Goal: Task Accomplishment & Management: Manage account settings

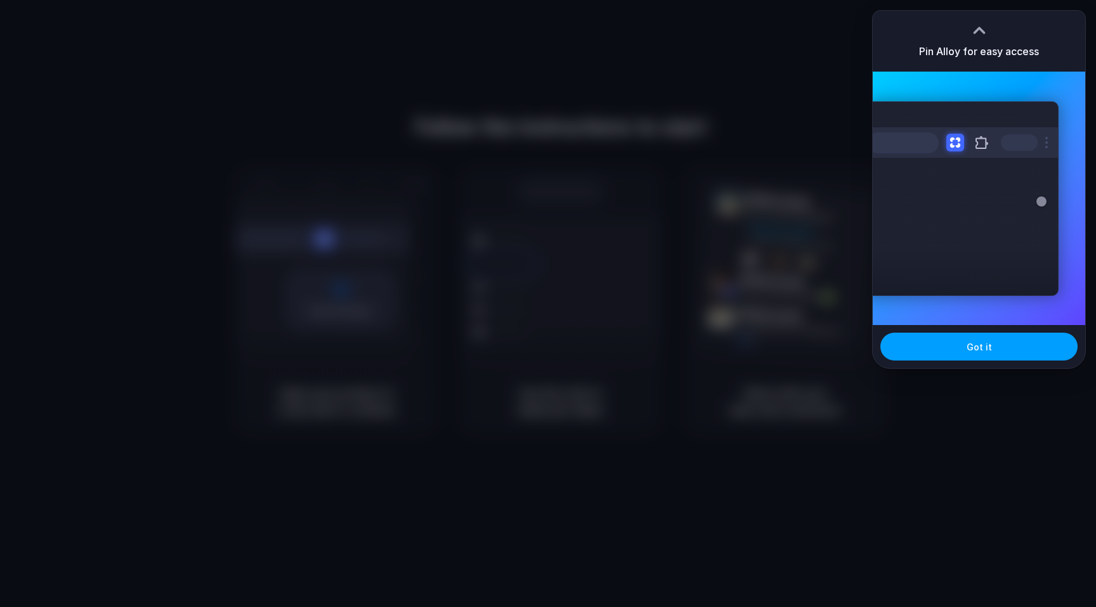
click at [941, 345] on button "Got it" at bounding box center [978, 347] width 197 height 28
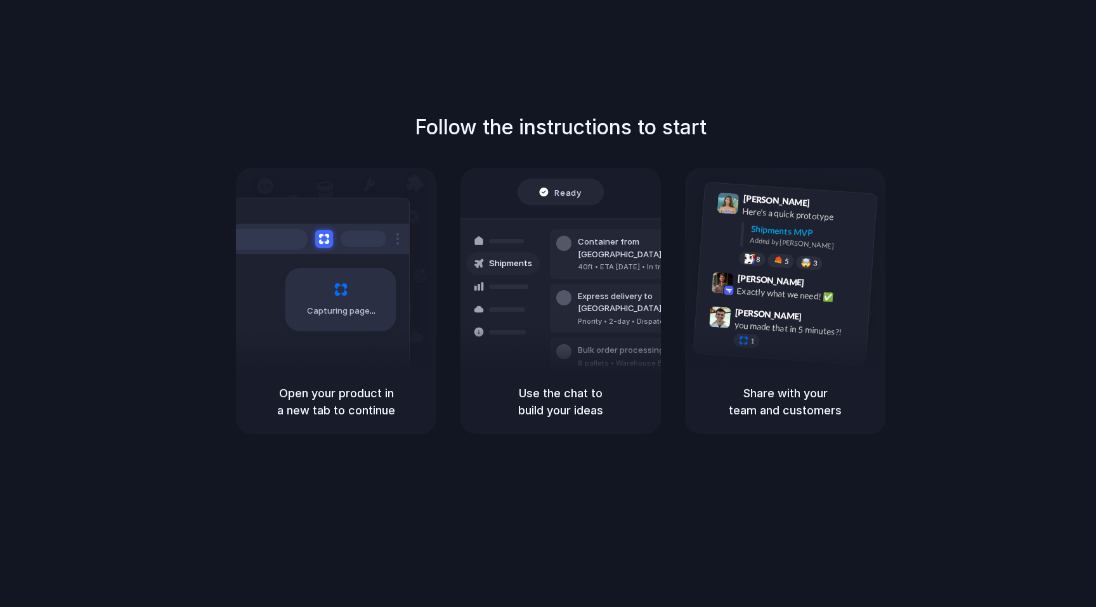
click at [562, 190] on span "Ready" at bounding box center [568, 192] width 27 height 13
click at [364, 295] on div "Capturing page" at bounding box center [340, 299] width 111 height 63
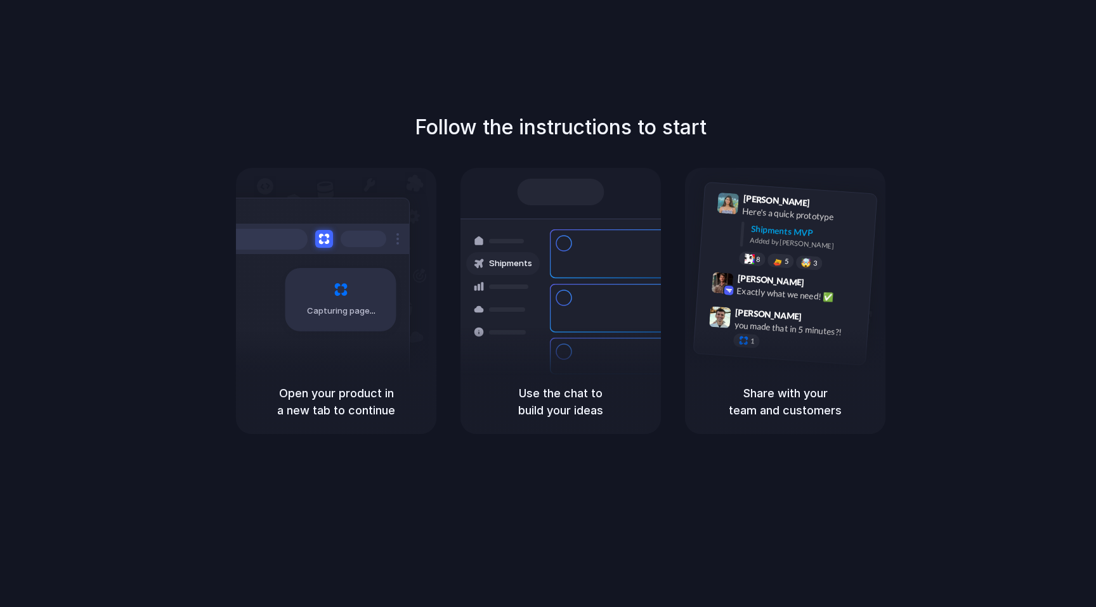
click at [384, 80] on div "Follow the instructions to start Capturing page Open your product in a new tab …" at bounding box center [560, 316] width 1121 height 633
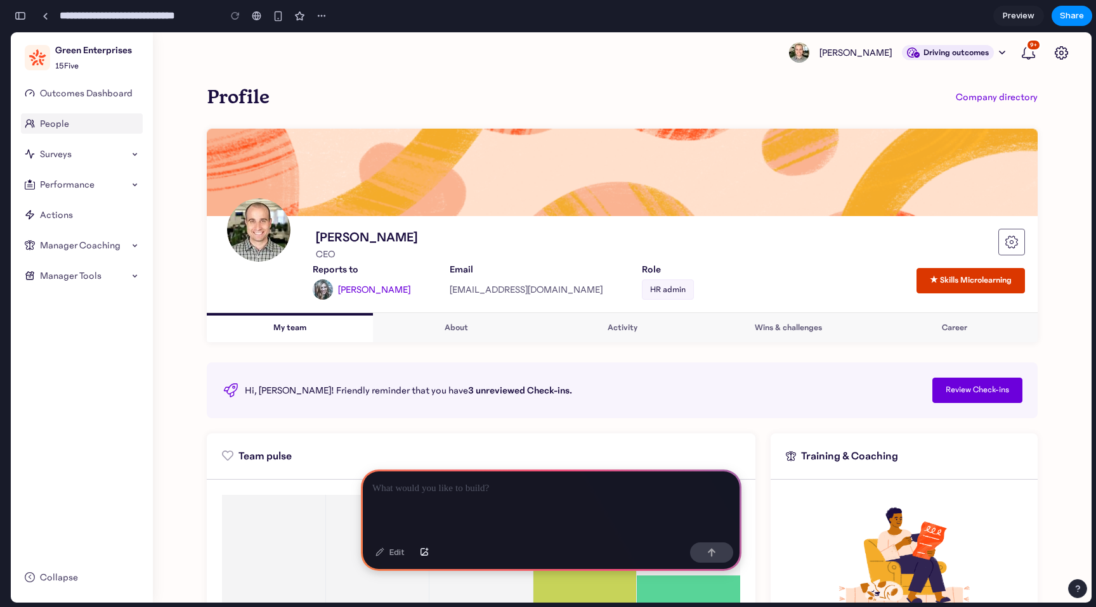
click at [53, 122] on link "People" at bounding box center [82, 123] width 122 height 20
click at [60, 158] on span "Surveys" at bounding box center [84, 153] width 89 height 15
click at [127, 153] on span "Surveys" at bounding box center [84, 153] width 89 height 15
click at [491, 502] on div at bounding box center [551, 504] width 380 height 68
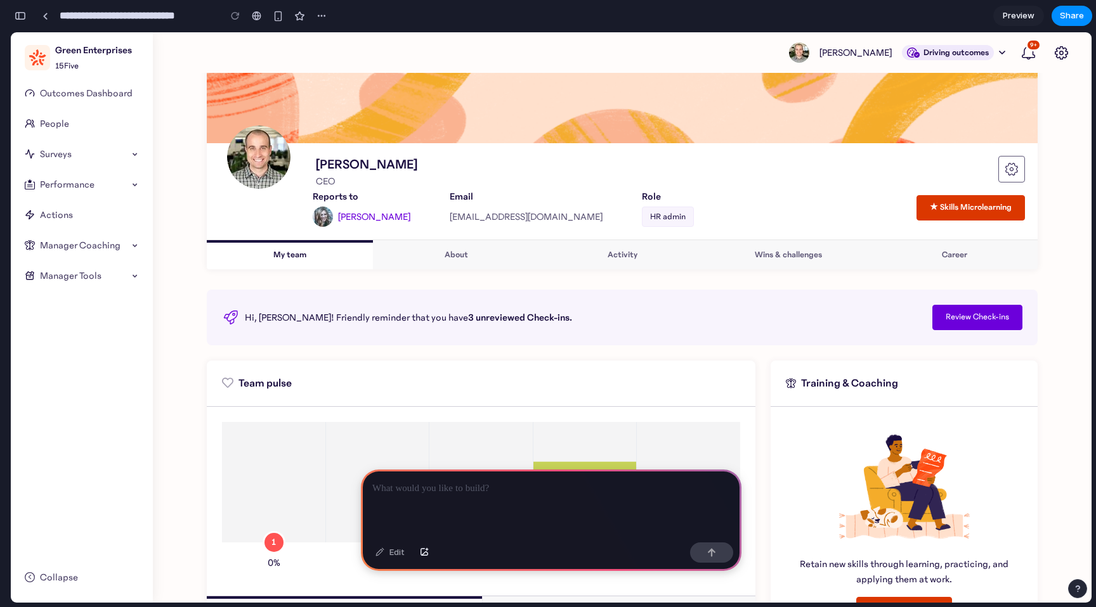
scroll to position [25, 0]
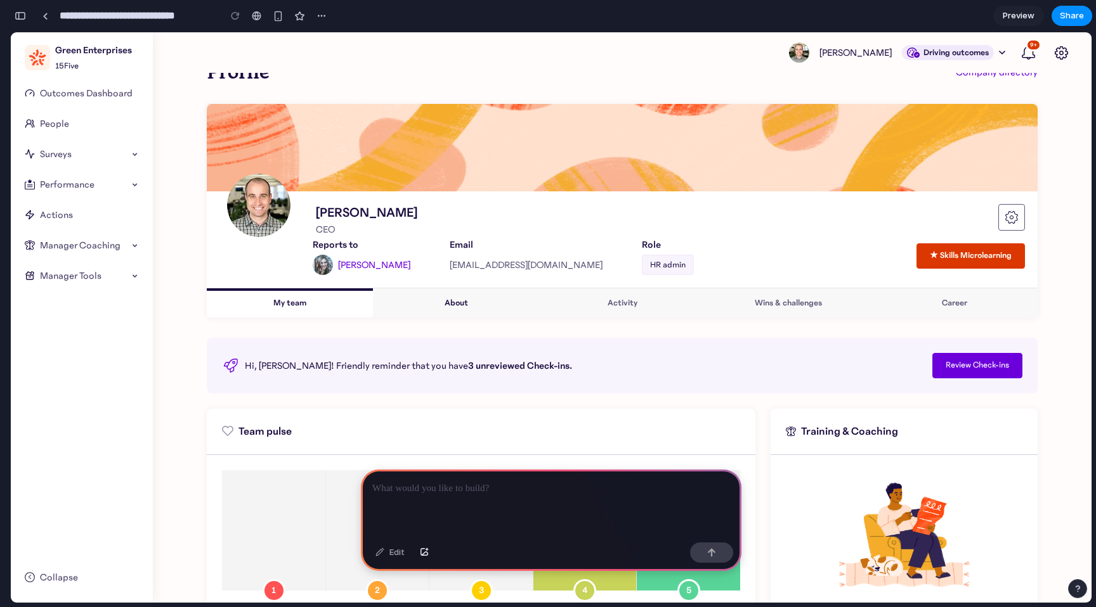
click at [449, 297] on link "About" at bounding box center [456, 302] width 166 height 29
click at [451, 302] on link "About" at bounding box center [456, 302] width 166 height 29
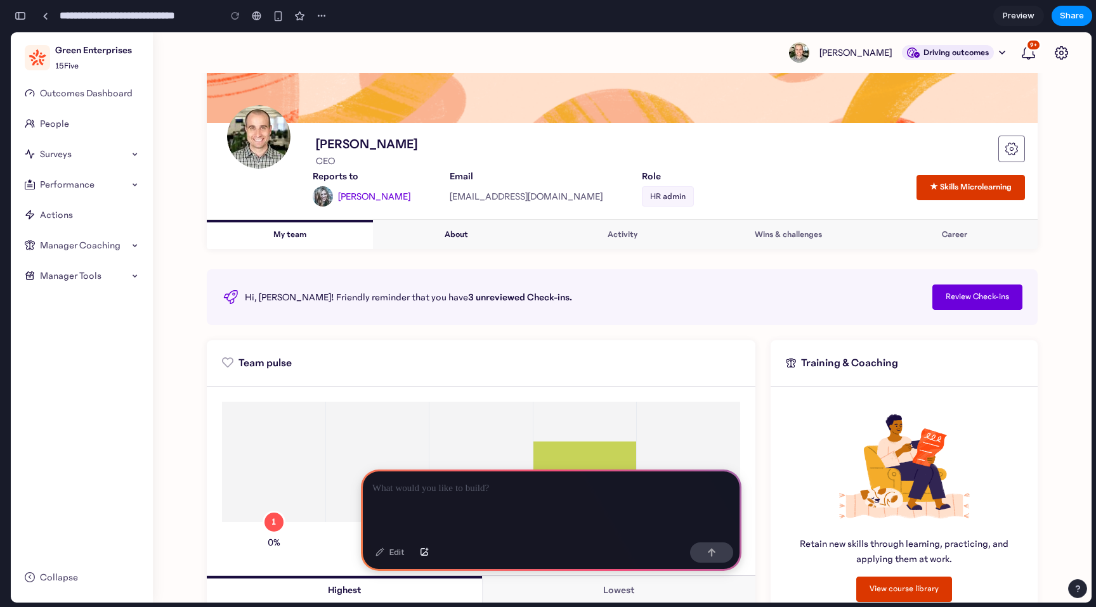
scroll to position [44, 0]
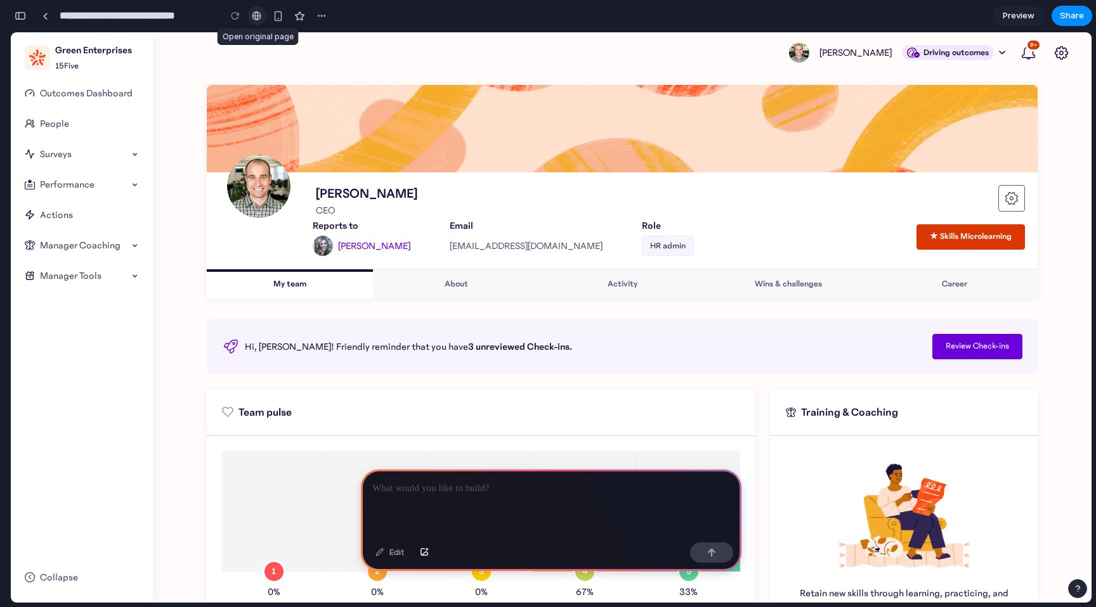
click at [255, 15] on div at bounding box center [257, 16] width 10 height 10
click at [391, 553] on div "Edit" at bounding box center [390, 553] width 42 height 20
click at [964, 241] on div "★ Skills Microlearning" at bounding box center [970, 237] width 82 height 13
click at [587, 279] on link "Activity" at bounding box center [622, 283] width 166 height 29
click at [809, 53] on img at bounding box center [799, 52] width 20 height 20
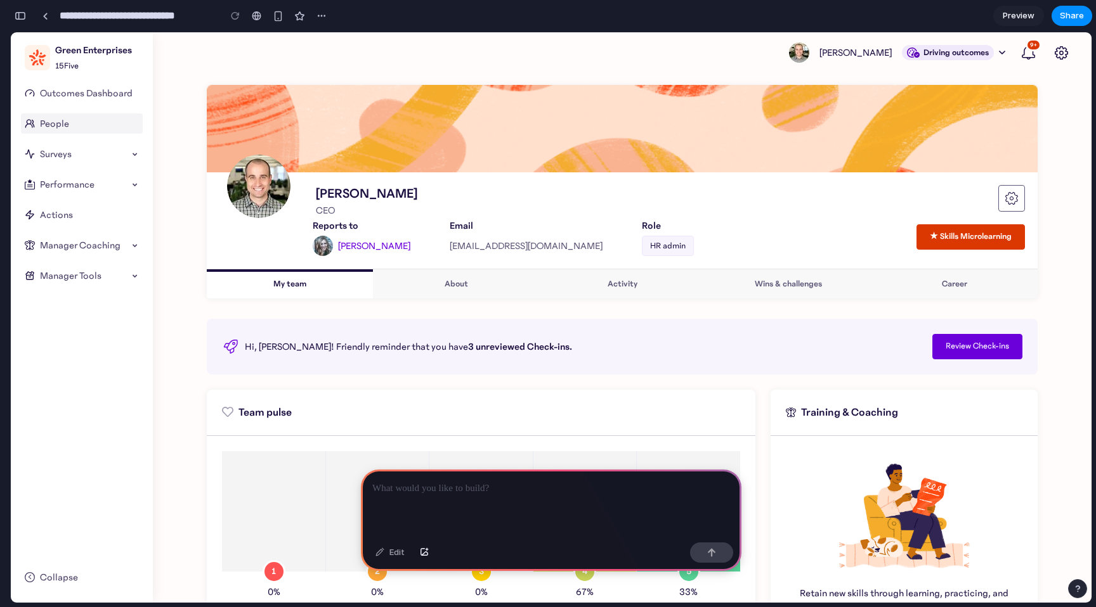
click at [56, 127] on link "People" at bounding box center [82, 123] width 122 height 20
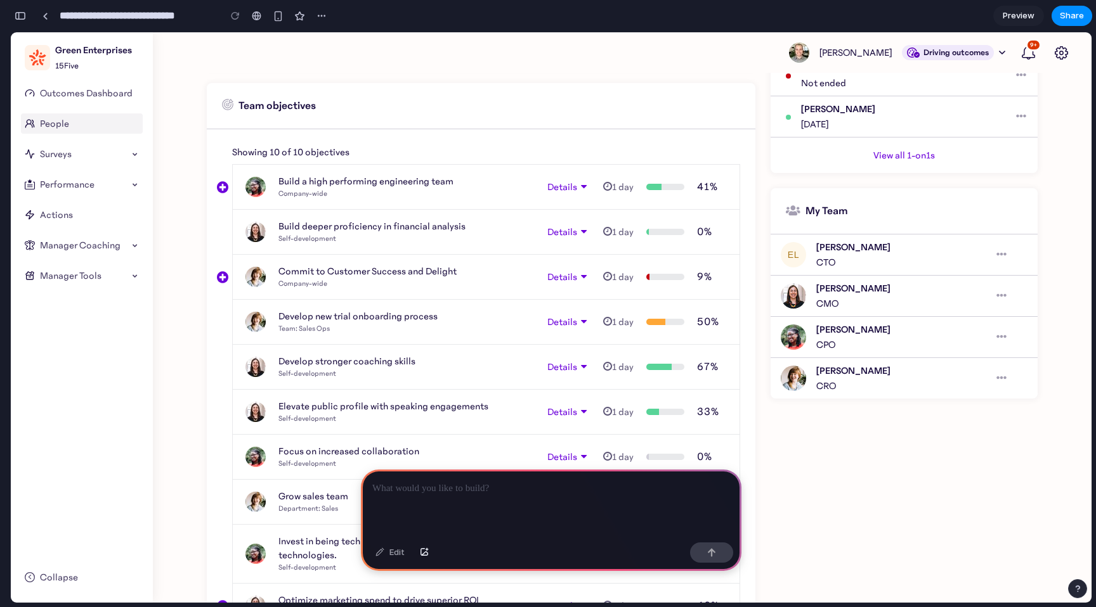
scroll to position [921, 0]
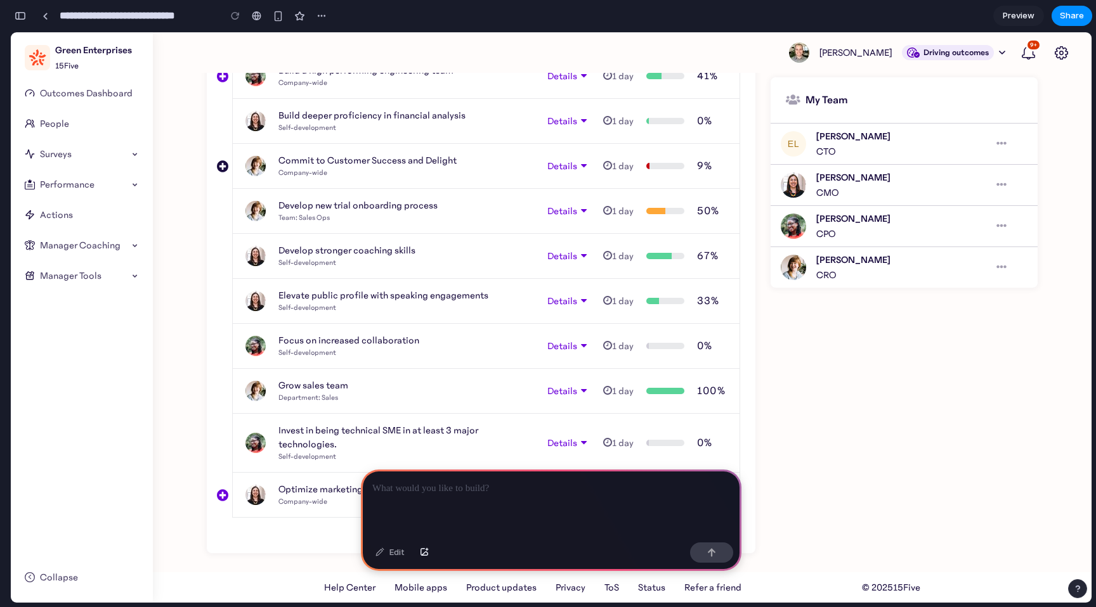
click at [219, 167] on icon "Toggle details" at bounding box center [222, 167] width 11 height 10
click at [220, 165] on icon "Toggle details" at bounding box center [222, 167] width 11 height 10
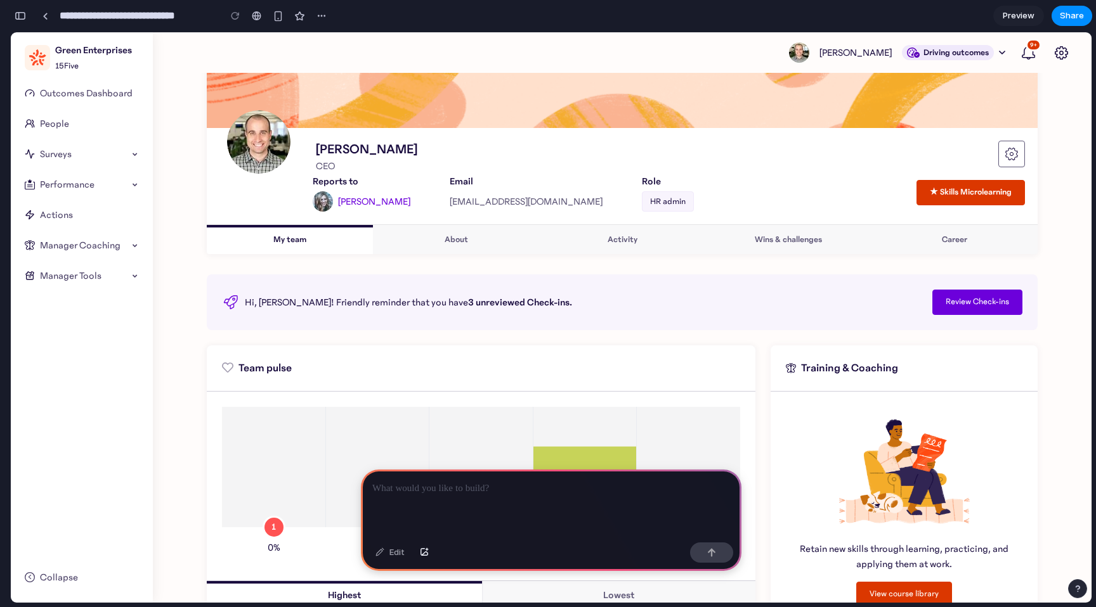
scroll to position [0, 0]
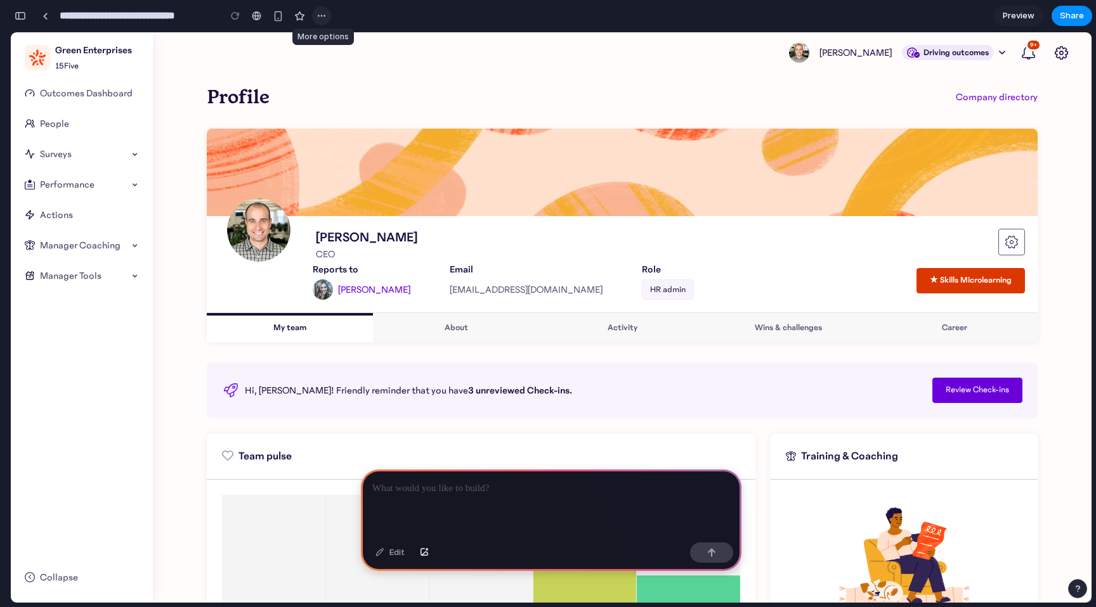
click at [324, 13] on div "button" at bounding box center [321, 16] width 10 height 10
click at [338, 42] on span "Duplicate" at bounding box center [354, 43] width 39 height 13
click at [277, 20] on div "Duplicate Delete" at bounding box center [548, 303] width 1096 height 607
click at [277, 17] on div "button" at bounding box center [278, 16] width 11 height 11
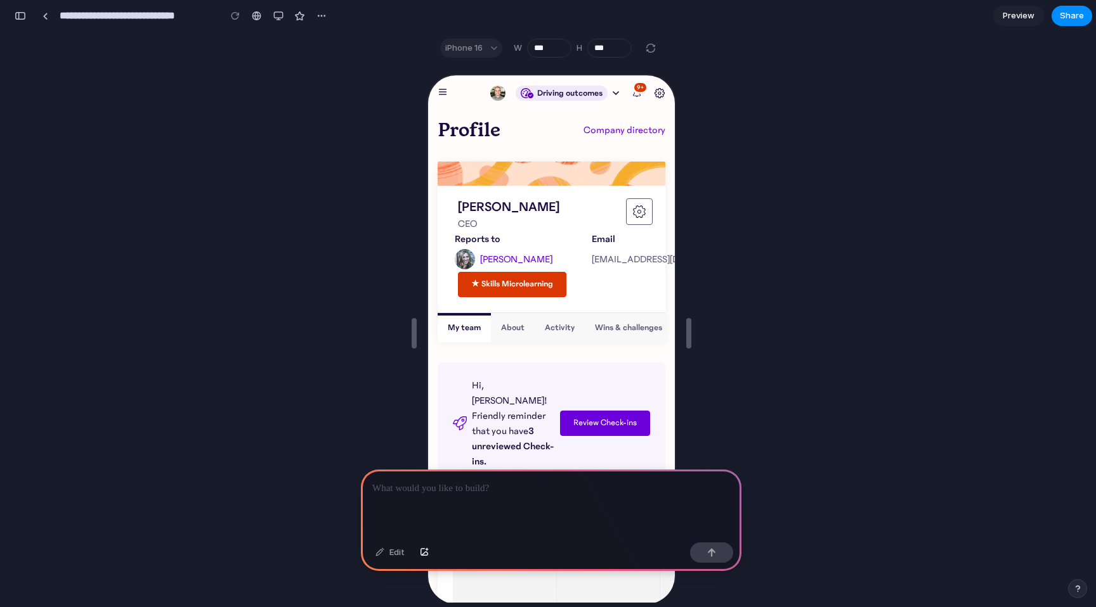
click at [598, 89] on span "Driving outcomes" at bounding box center [567, 92] width 65 height 13
click at [608, 90] on div "Driving outcomes" at bounding box center [565, 91] width 103 height 15
click at [616, 93] on icon "button" at bounding box center [614, 92] width 6 height 10
click at [443, 87] on icon "Toggle navigation" at bounding box center [441, 90] width 8 height 9
click at [47, 20] on link at bounding box center [45, 15] width 19 height 19
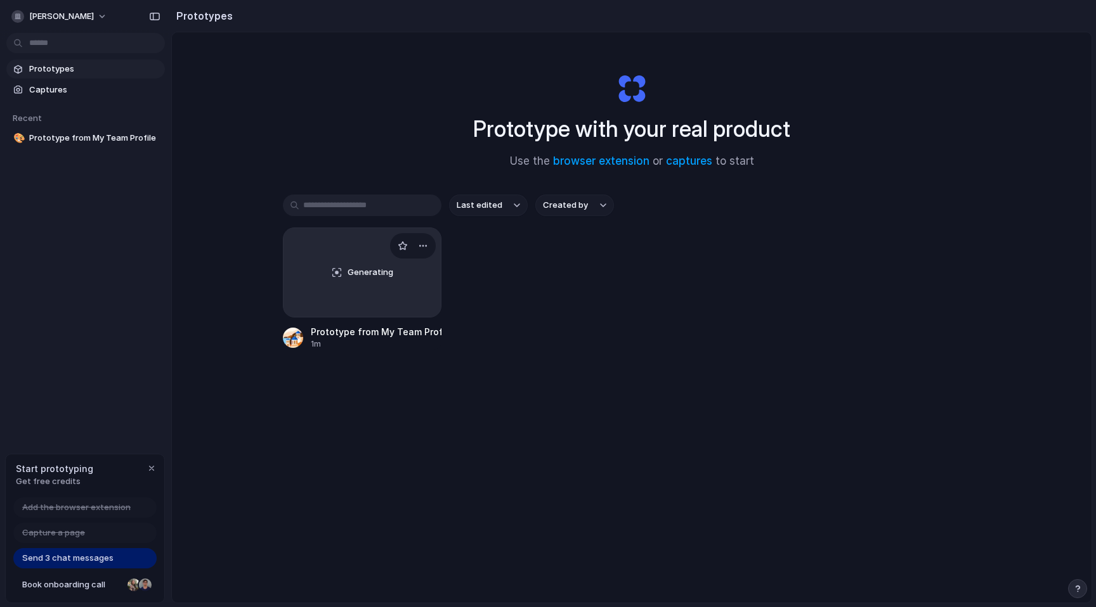
click at [309, 333] on div "Prototype from My Team Profile 1m" at bounding box center [362, 337] width 158 height 25
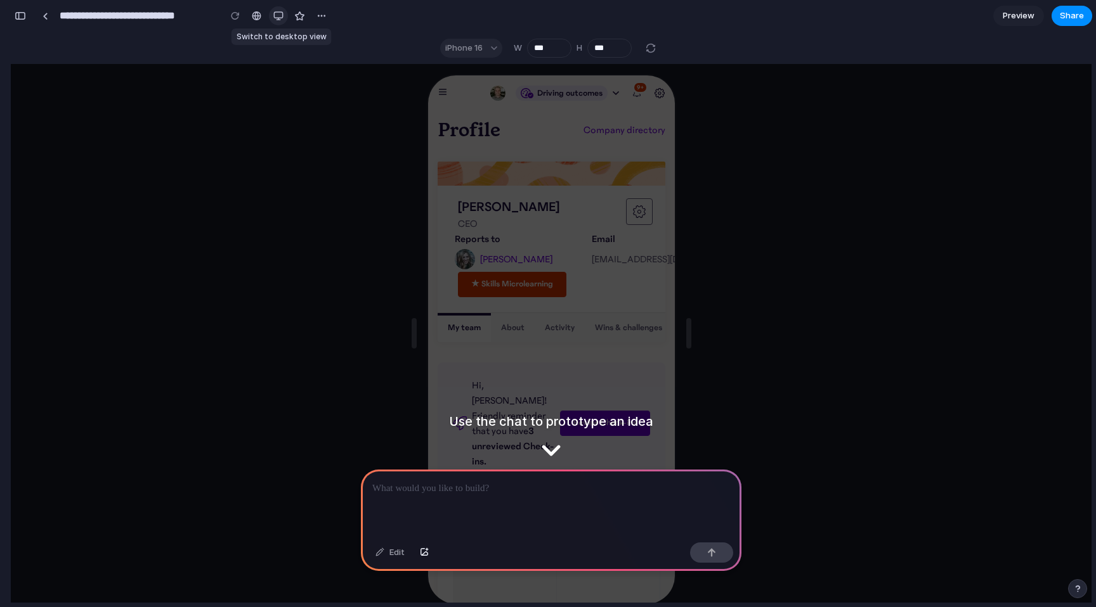
click at [278, 16] on div "button" at bounding box center [278, 16] width 10 height 10
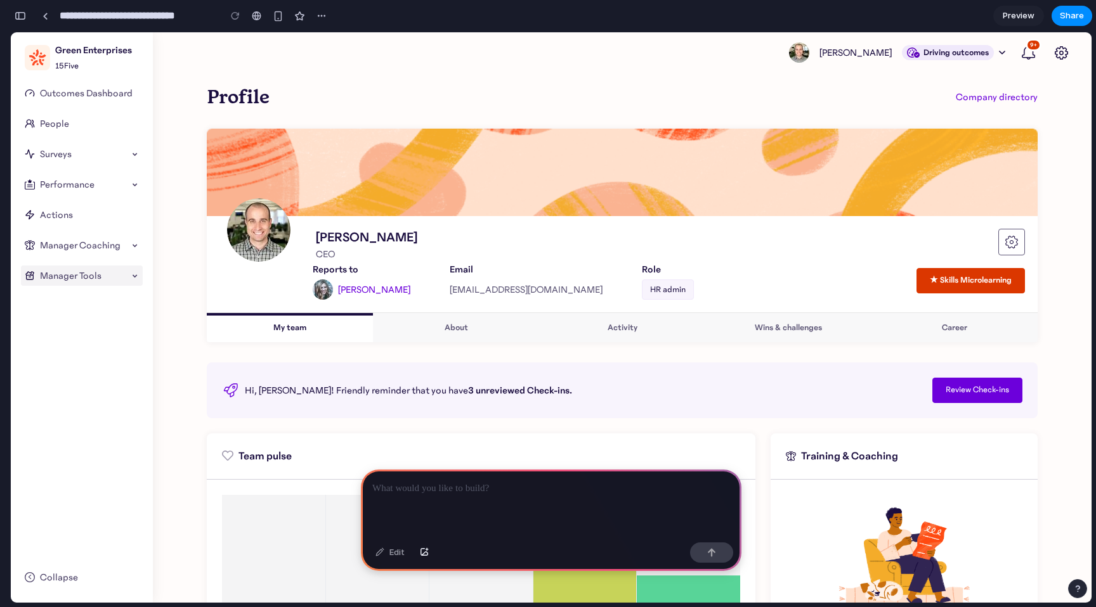
click at [115, 271] on span "Manager Tools" at bounding box center [84, 275] width 89 height 15
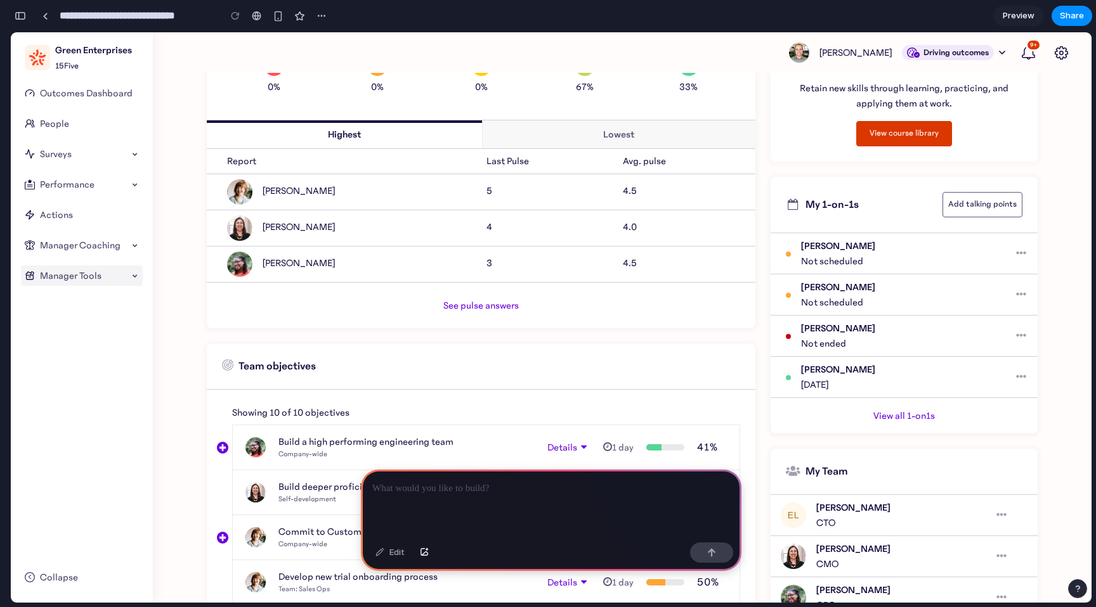
scroll to position [570, 0]
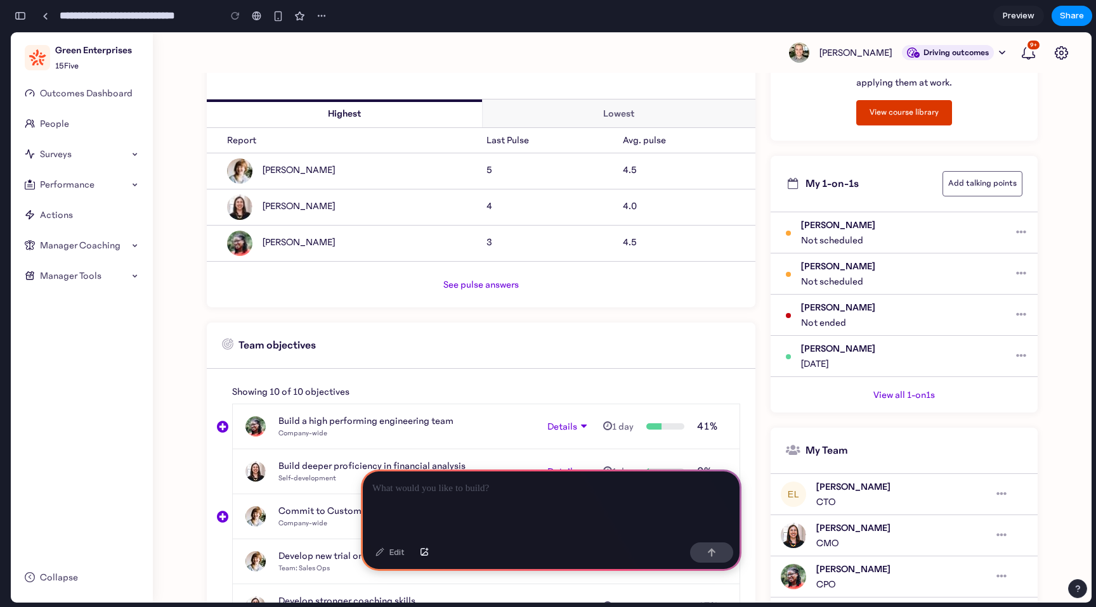
click at [828, 273] on div "Jane Meldrum" at bounding box center [905, 266] width 209 height 15
click at [791, 273] on div at bounding box center [790, 273] width 15 height 15
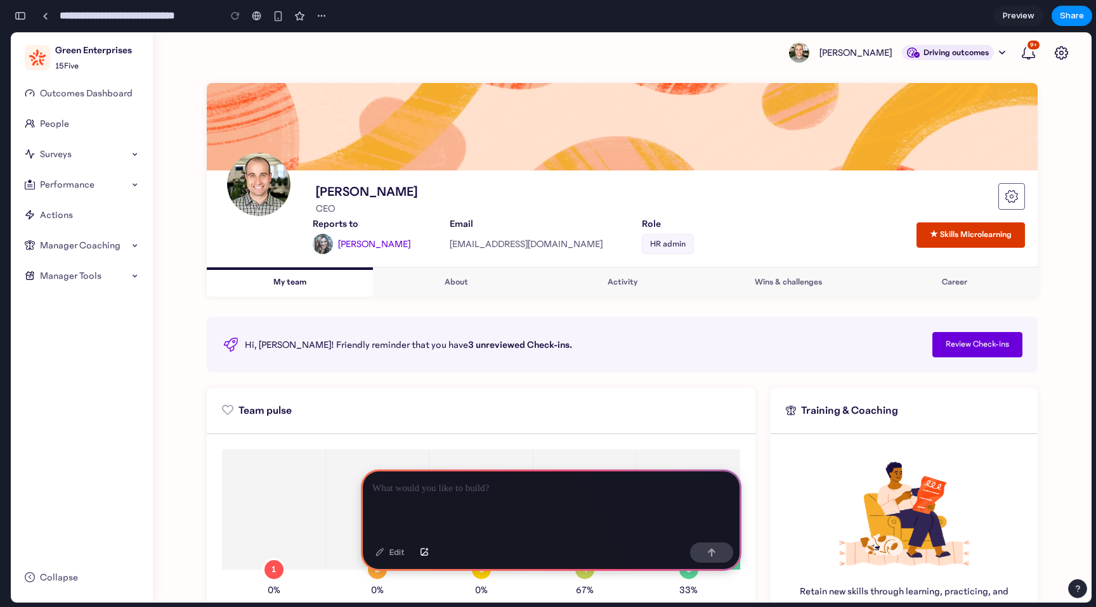
scroll to position [0, 0]
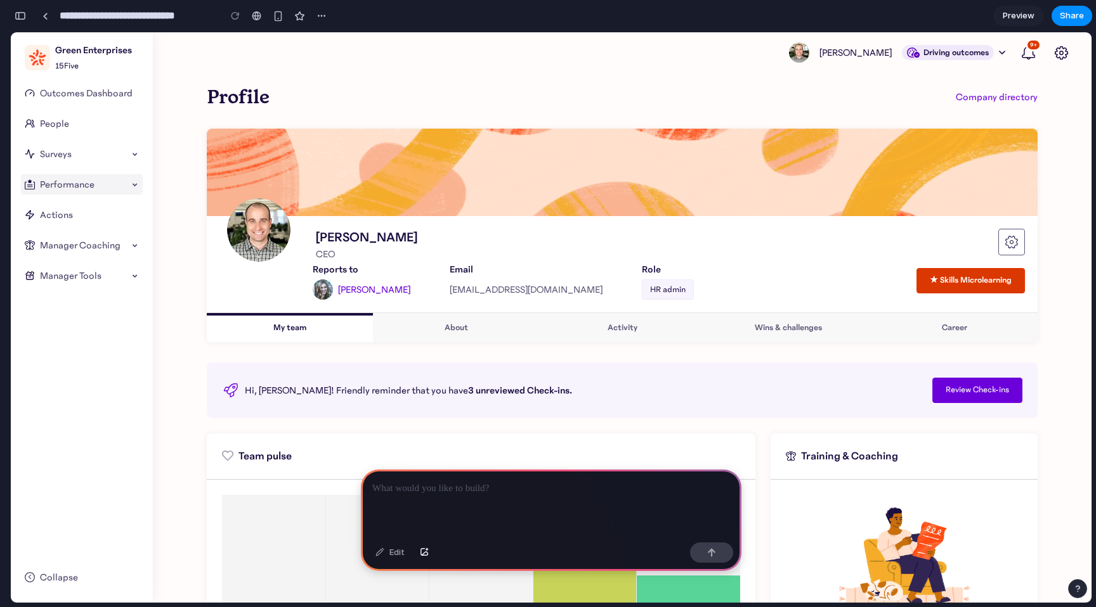
click at [63, 182] on span "Performance" at bounding box center [84, 184] width 89 height 15
click at [62, 221] on link "Actions" at bounding box center [82, 215] width 122 height 20
click at [62, 245] on span "Manager Coaching" at bounding box center [84, 245] width 89 height 15
click at [70, 456] on div "Outcomes Dashboard People Surveys Engagement Lifecycle Surveys Engagement Lifec…" at bounding box center [82, 322] width 142 height 479
click at [57, 117] on link "People" at bounding box center [82, 123] width 122 height 20
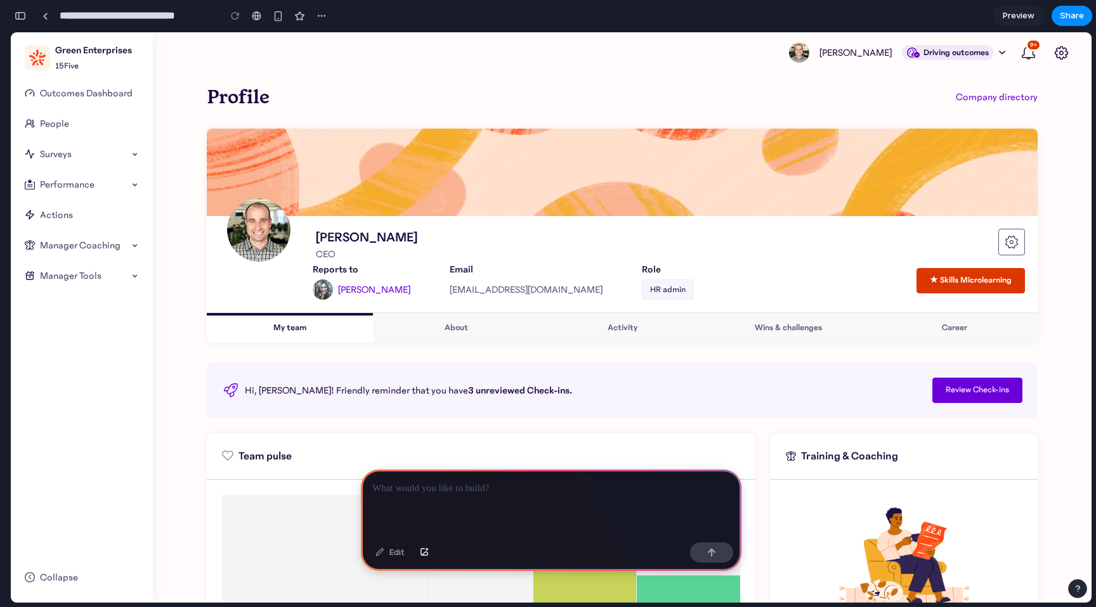
click at [1018, 18] on span "Preview" at bounding box center [1018, 16] width 32 height 13
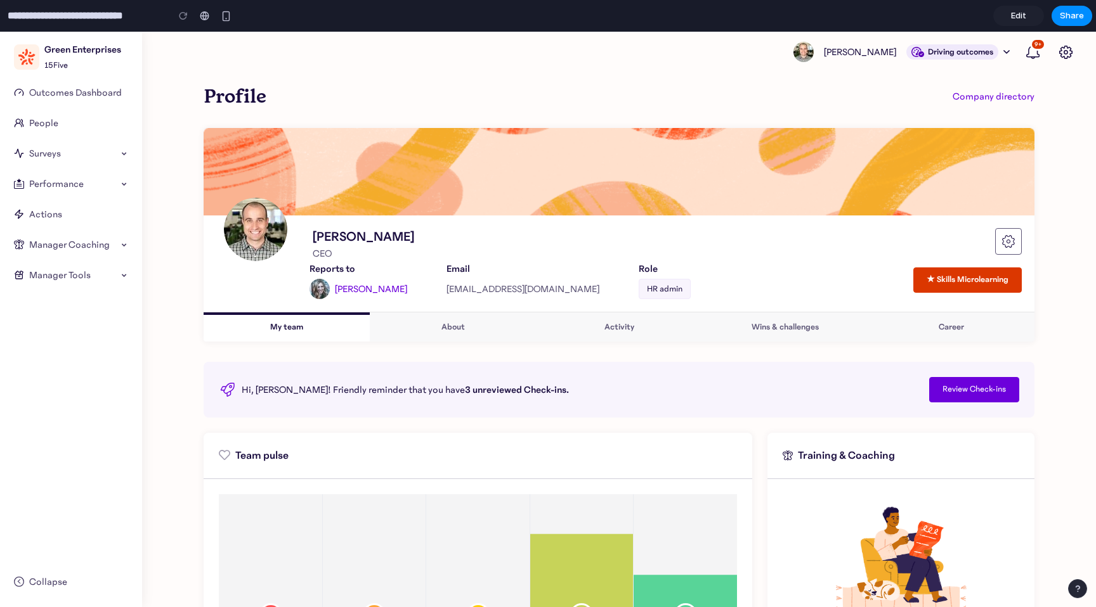
click at [1018, 18] on span "Edit" at bounding box center [1018, 16] width 15 height 13
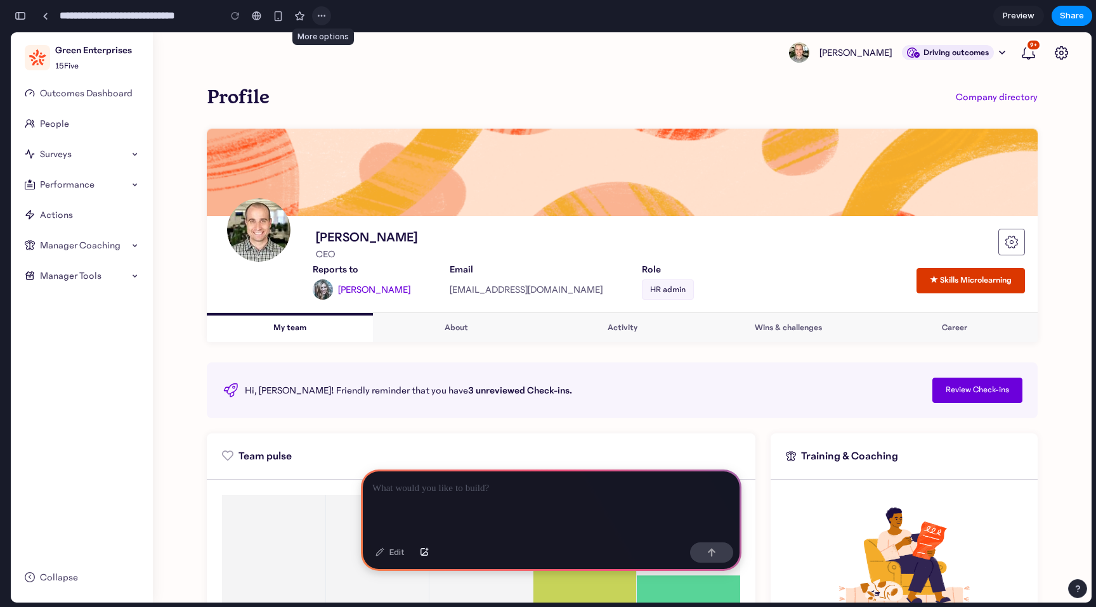
click at [320, 16] on div "button" at bounding box center [321, 16] width 10 height 10
click at [236, 127] on div "Duplicate Delete" at bounding box center [548, 303] width 1096 height 607
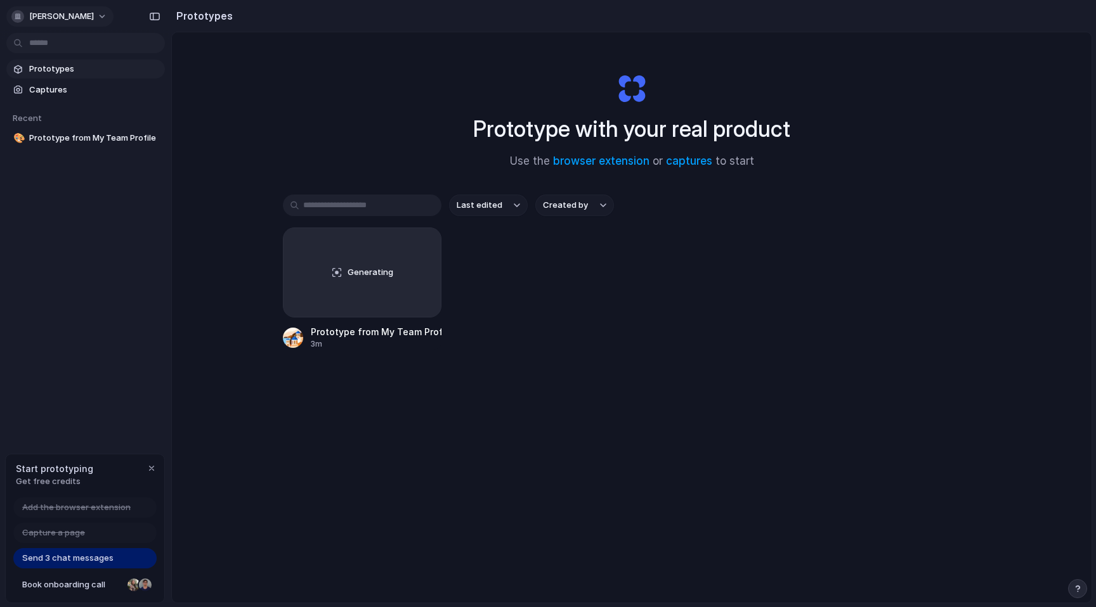
click at [74, 12] on span "[PERSON_NAME]" at bounding box center [61, 16] width 65 height 13
click at [67, 217] on div "Settings Invite members Change theme Sign out" at bounding box center [548, 303] width 1096 height 607
click at [73, 21] on span "maria-cermeno" at bounding box center [61, 16] width 65 height 13
click at [58, 108] on span "Sign out" at bounding box center [46, 106] width 34 height 13
